Goal: Information Seeking & Learning: Find specific page/section

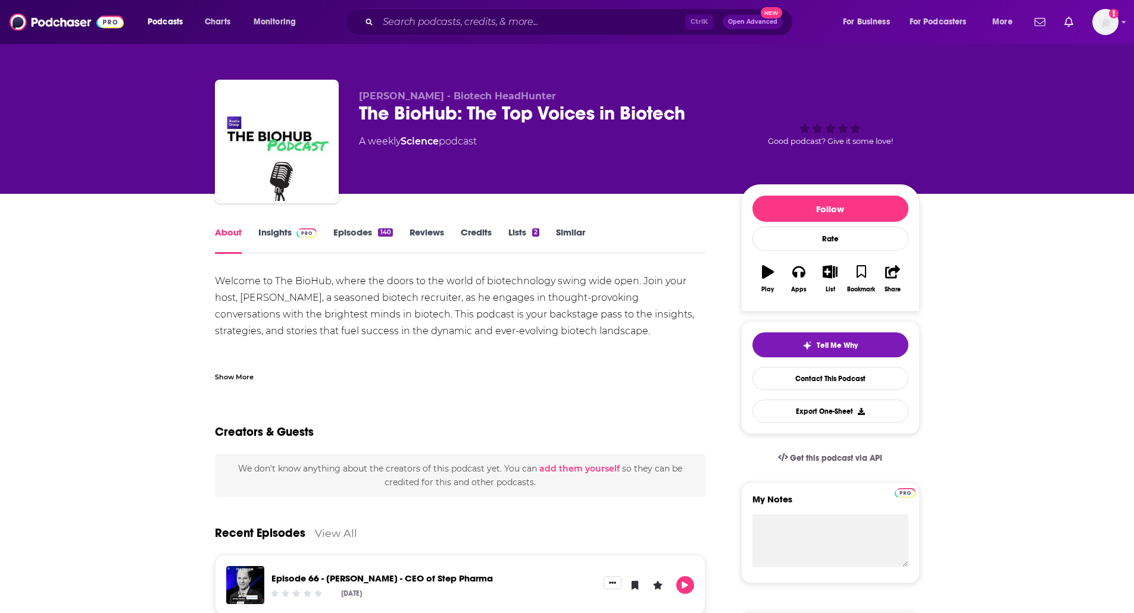
click at [280, 236] on link "Insights" at bounding box center [287, 240] width 59 height 27
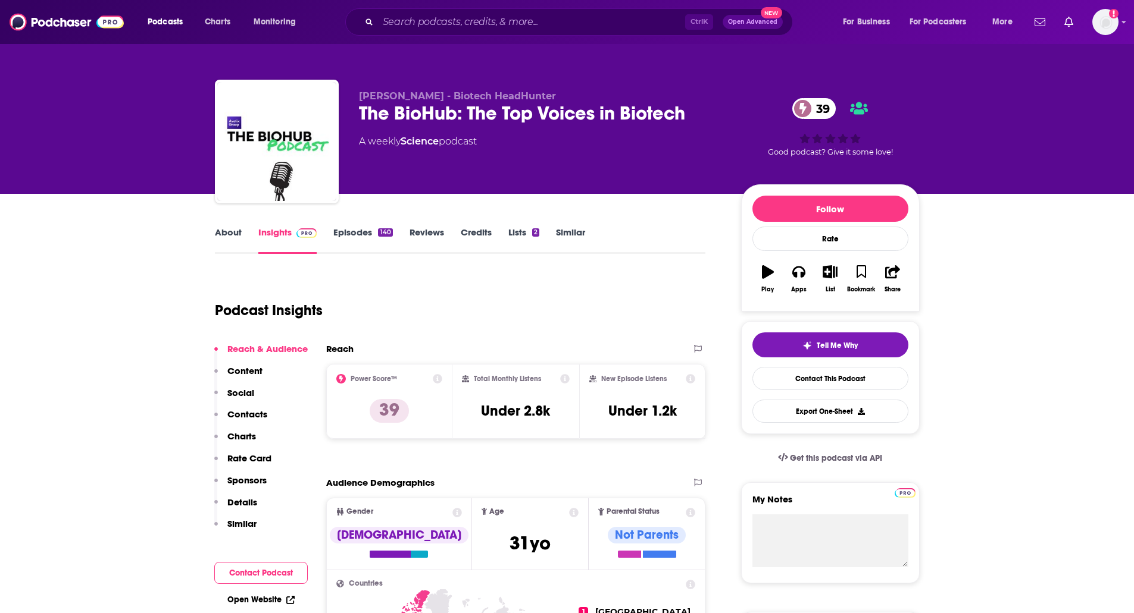
click at [526, 33] on div "Ctrl K Open Advanced New" at bounding box center [568, 21] width 447 height 27
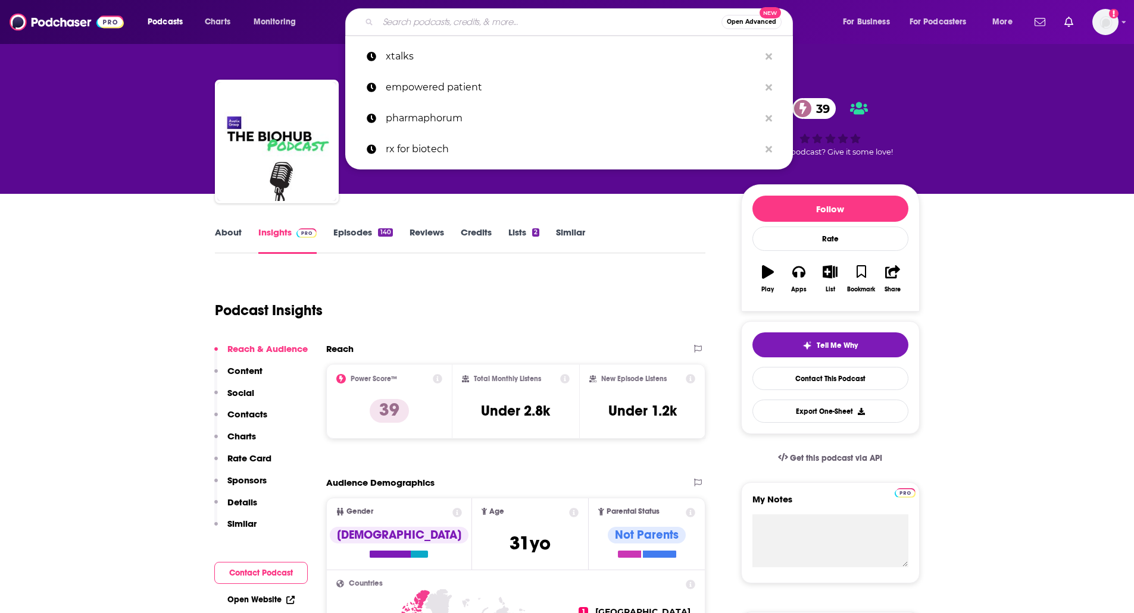
click at [529, 24] on input "Search podcasts, credits, & more..." at bounding box center [549, 21] width 343 height 19
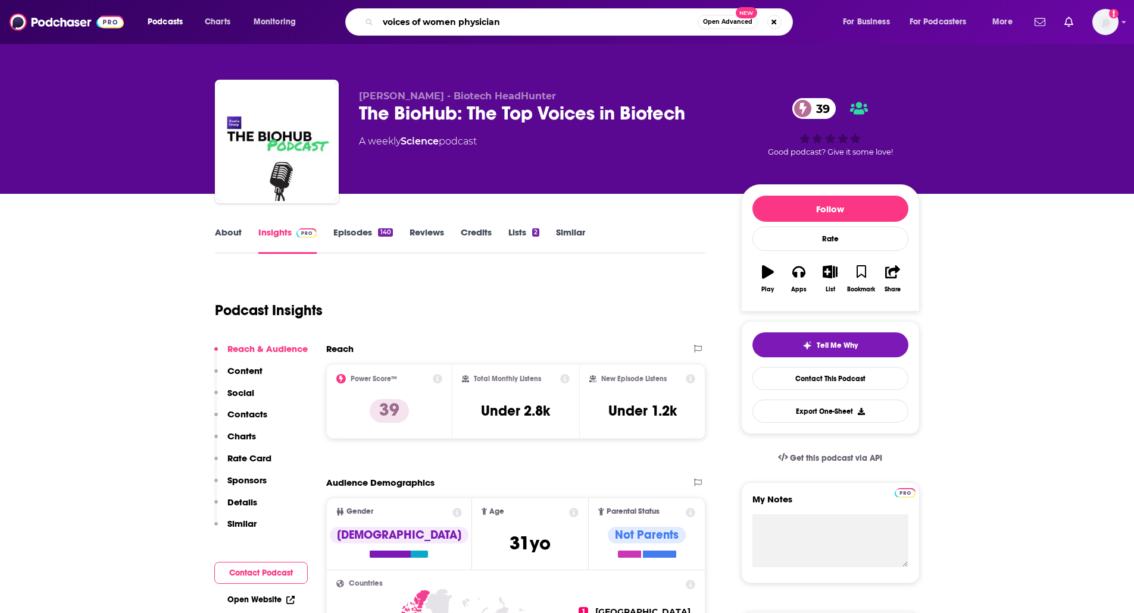
type input "voices of women physicians"
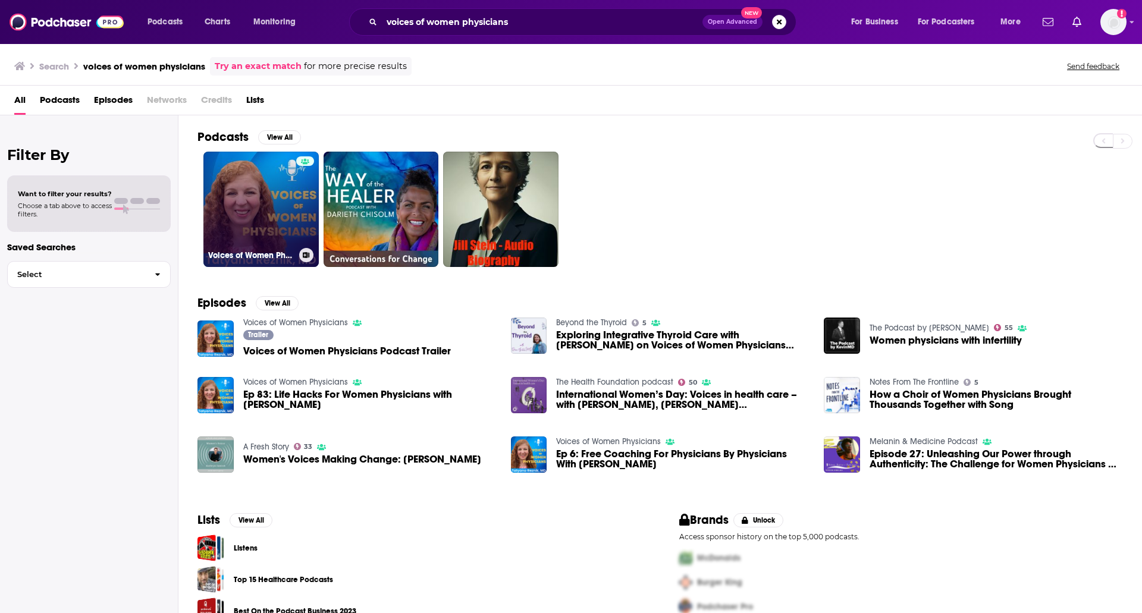
click at [220, 218] on link "Voices of Women Physicians" at bounding box center [260, 209] width 115 height 115
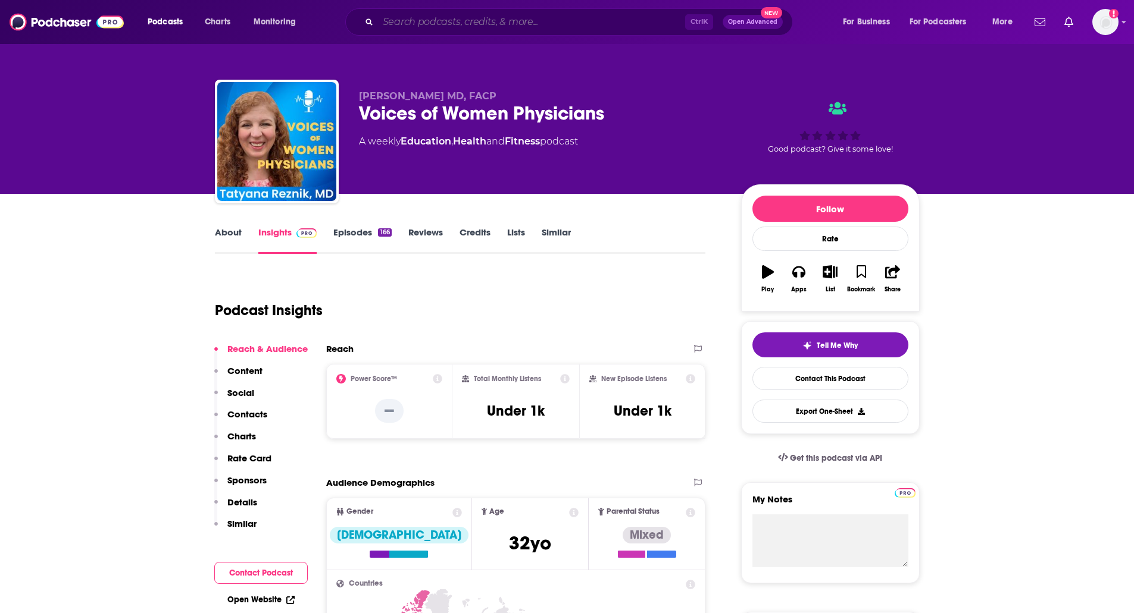
click at [422, 16] on input "Search podcasts, credits, & more..." at bounding box center [531, 21] width 307 height 19
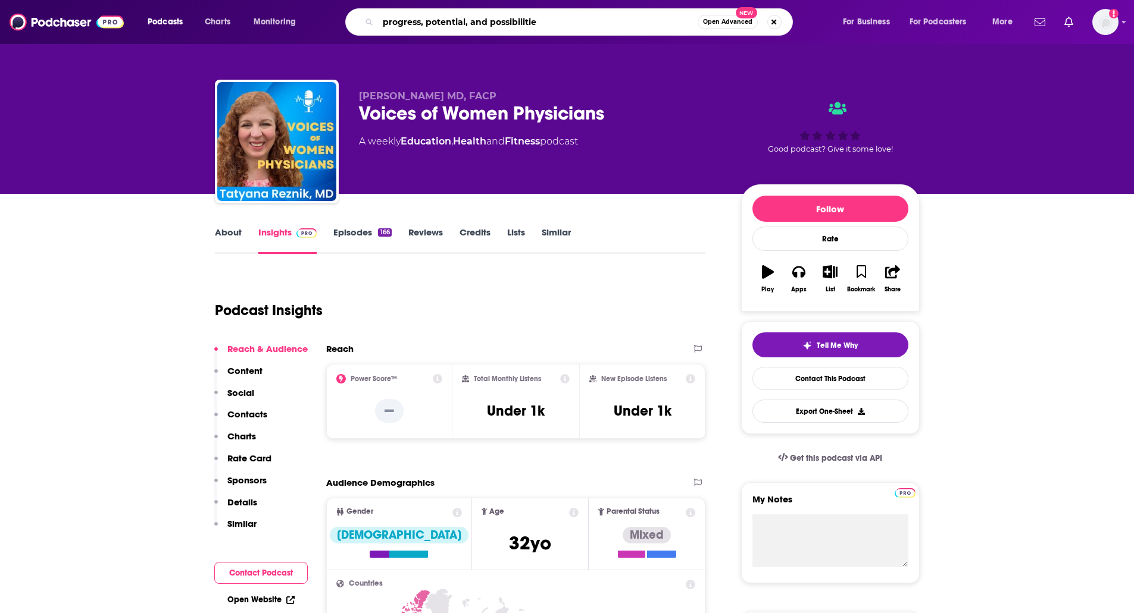
type input "progress, potential, and possibilities"
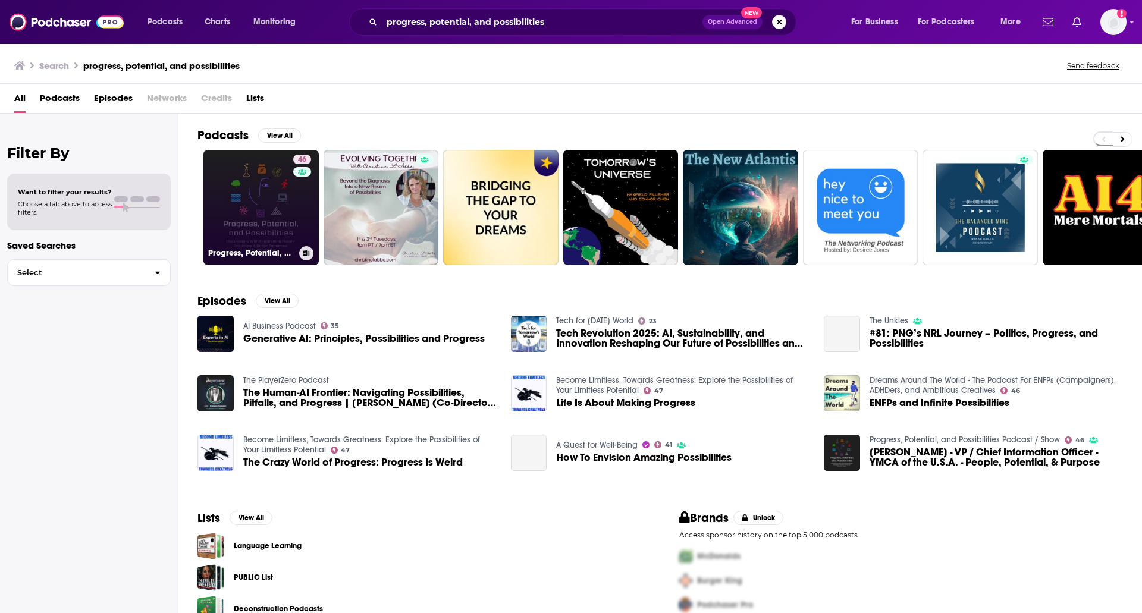
click at [253, 225] on link "46 Progress, Potential, and Possibilities Podcast / Show" at bounding box center [260, 207] width 115 height 115
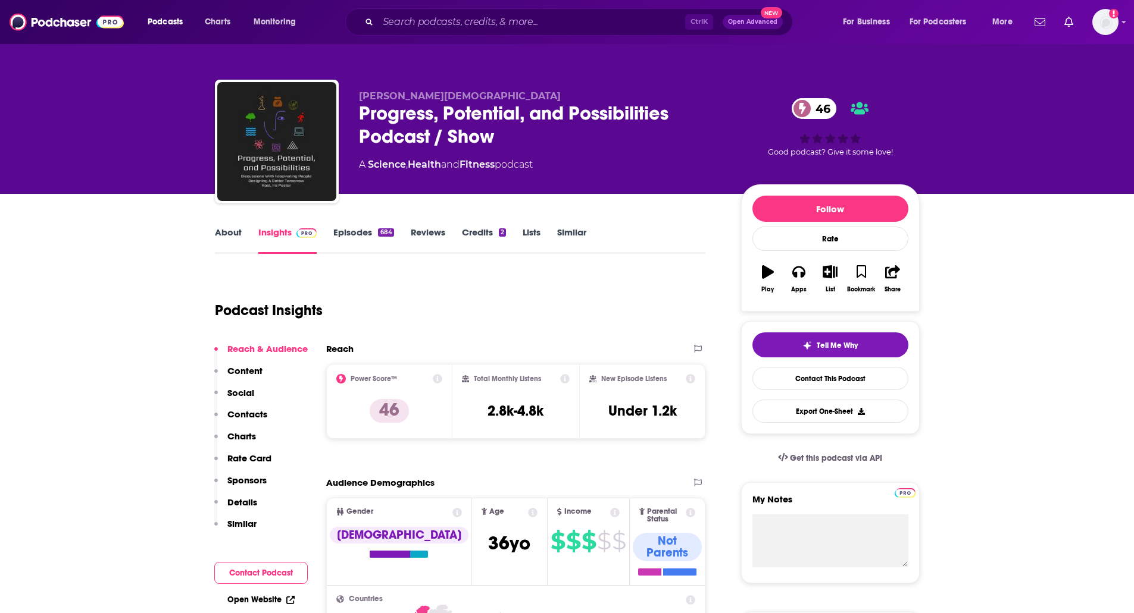
click at [381, 116] on div "Progress, Potential, and Possibilities Podcast / Show 46" at bounding box center [540, 125] width 363 height 46
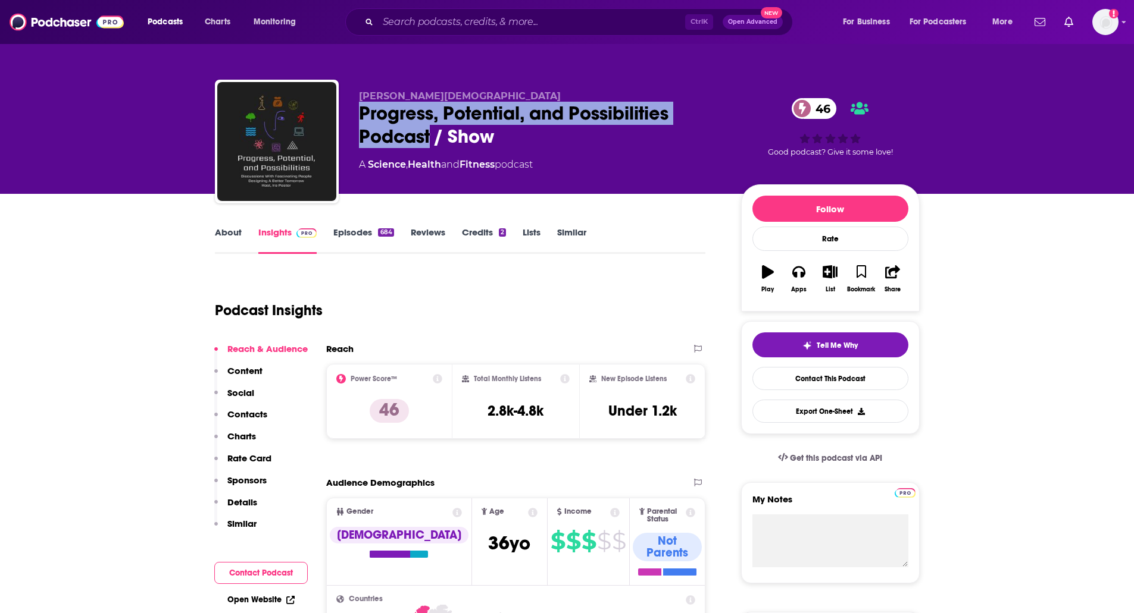
drag, startPoint x: 359, startPoint y: 109, endPoint x: 432, endPoint y: 138, distance: 78.8
click at [432, 138] on div "Progress, Potential, and Possibilities Podcast / Show 46" at bounding box center [540, 125] width 363 height 46
copy h2 "Progress, Potential, and Possibilities Podcast"
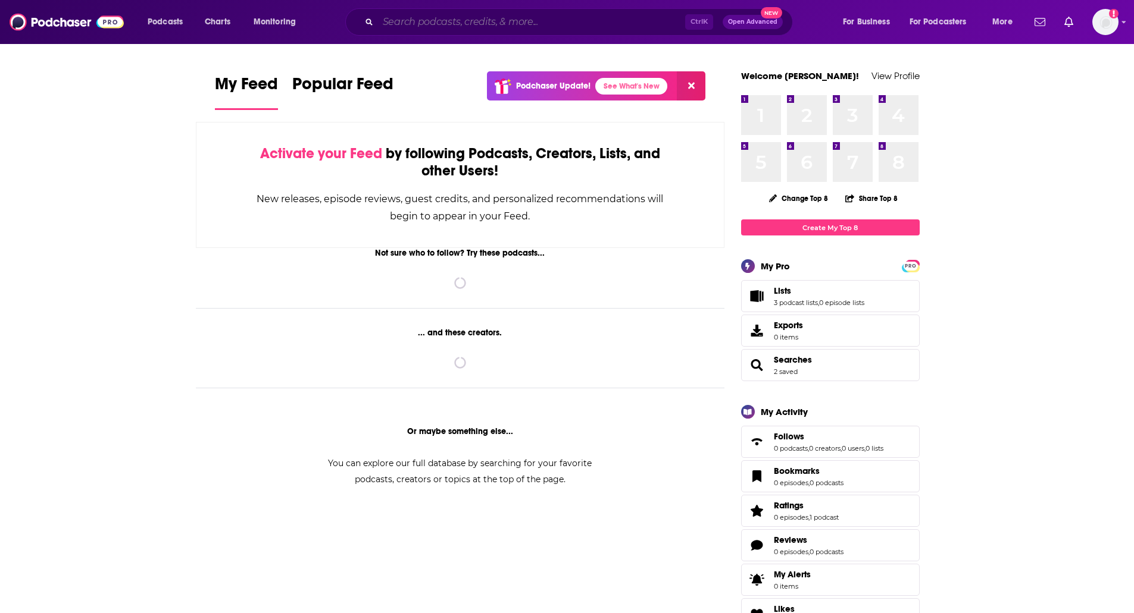
click at [569, 26] on input "Search podcasts, credits, & more..." at bounding box center [531, 21] width 307 height 19
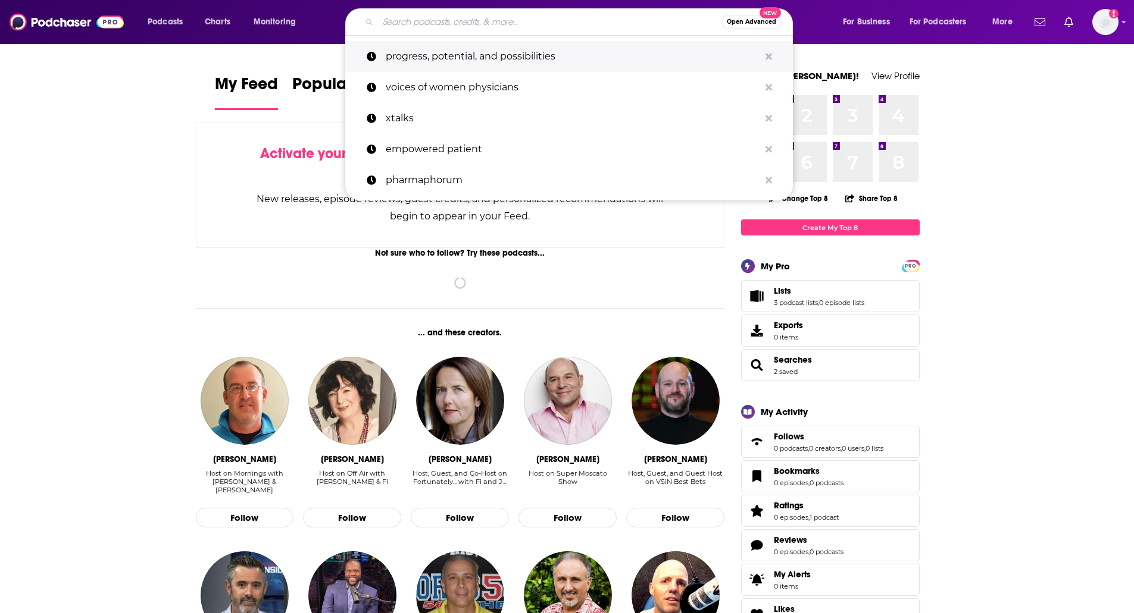
click at [540, 55] on p "progress, potential, and possibilities" at bounding box center [573, 56] width 374 height 31
type input "progress, potential, and possibilities"
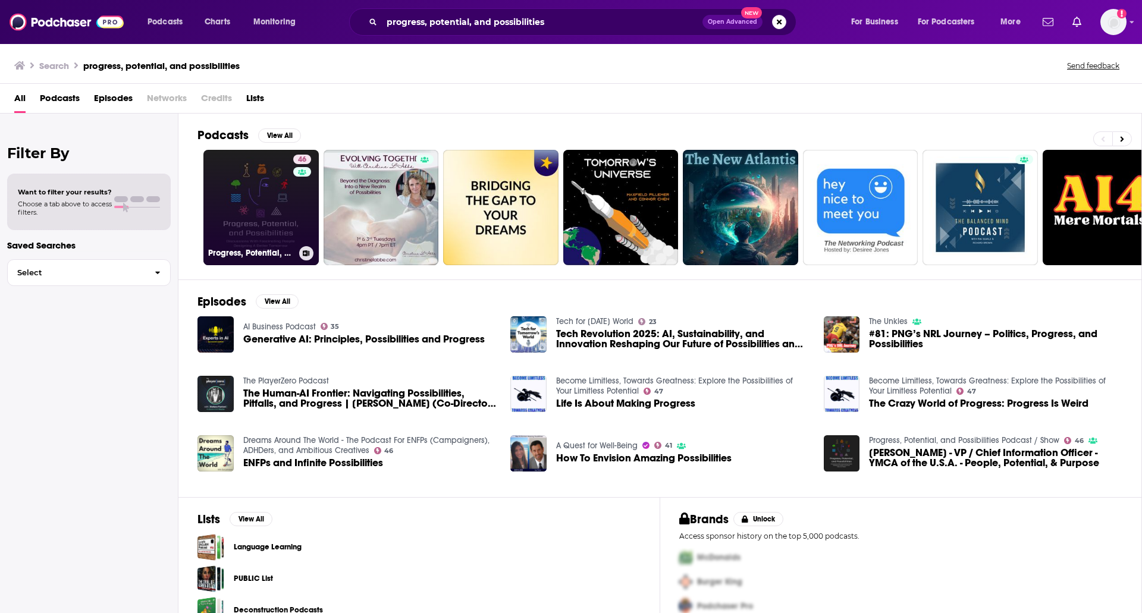
click at [255, 193] on link "46 Progress, Potential, and Possibilities Podcast / Show" at bounding box center [260, 207] width 115 height 115
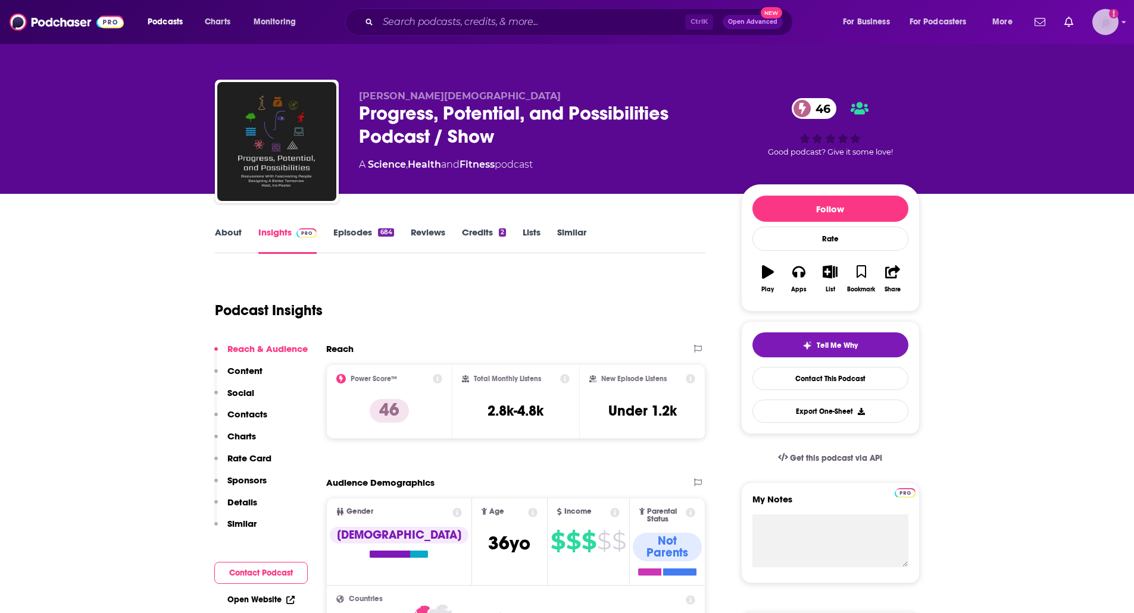
click at [1101, 24] on img "Logged in as lizrussopr1" at bounding box center [1105, 22] width 26 height 26
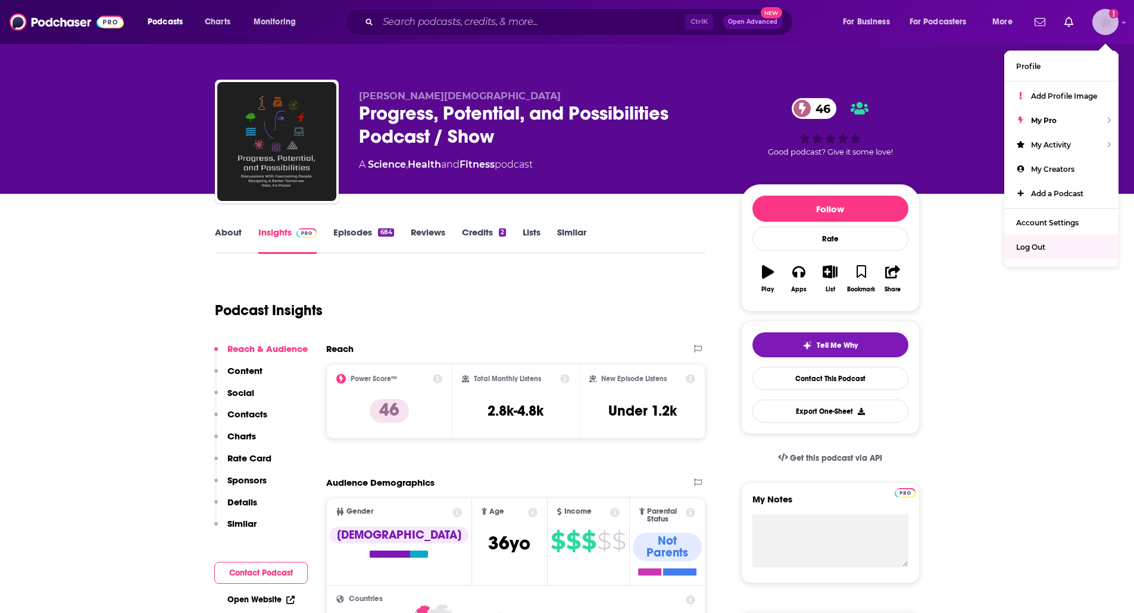
click at [1032, 249] on span "Log Out" at bounding box center [1030, 247] width 29 height 9
